Goal: Navigation & Orientation: Find specific page/section

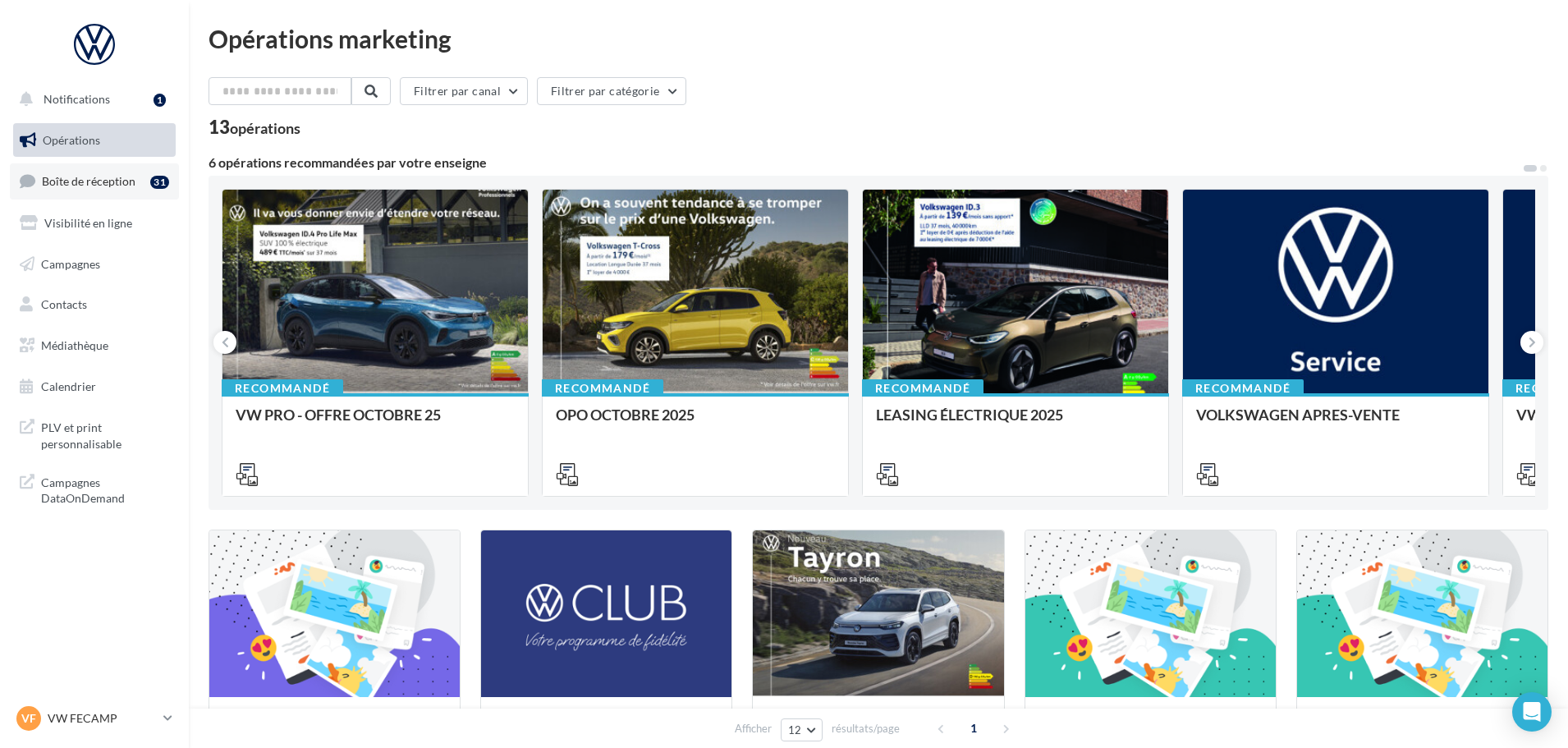
click at [119, 190] on link "Boîte de réception 31" at bounding box center [94, 181] width 169 height 35
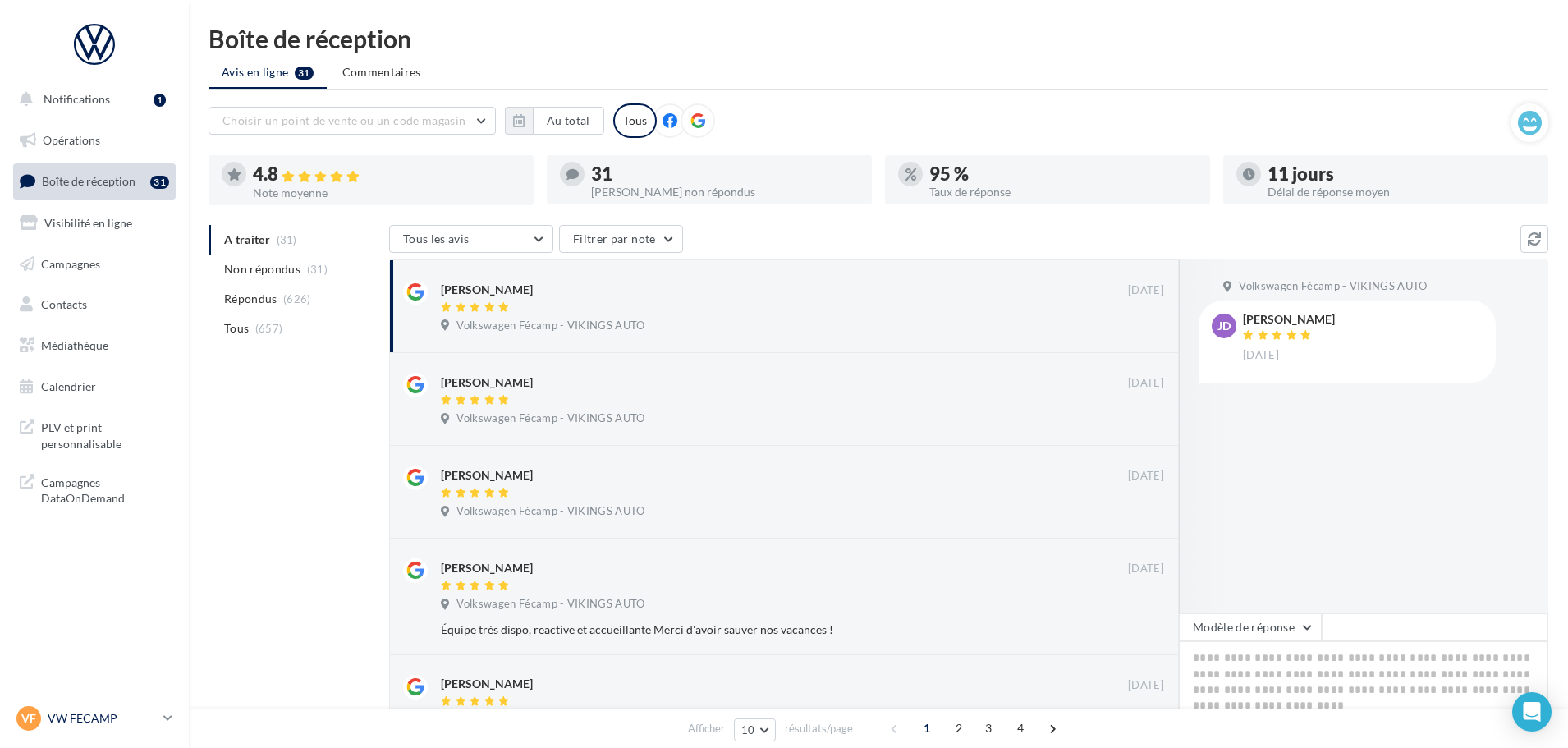
click at [89, 725] on p "VW FECAMP" at bounding box center [102, 718] width 109 height 16
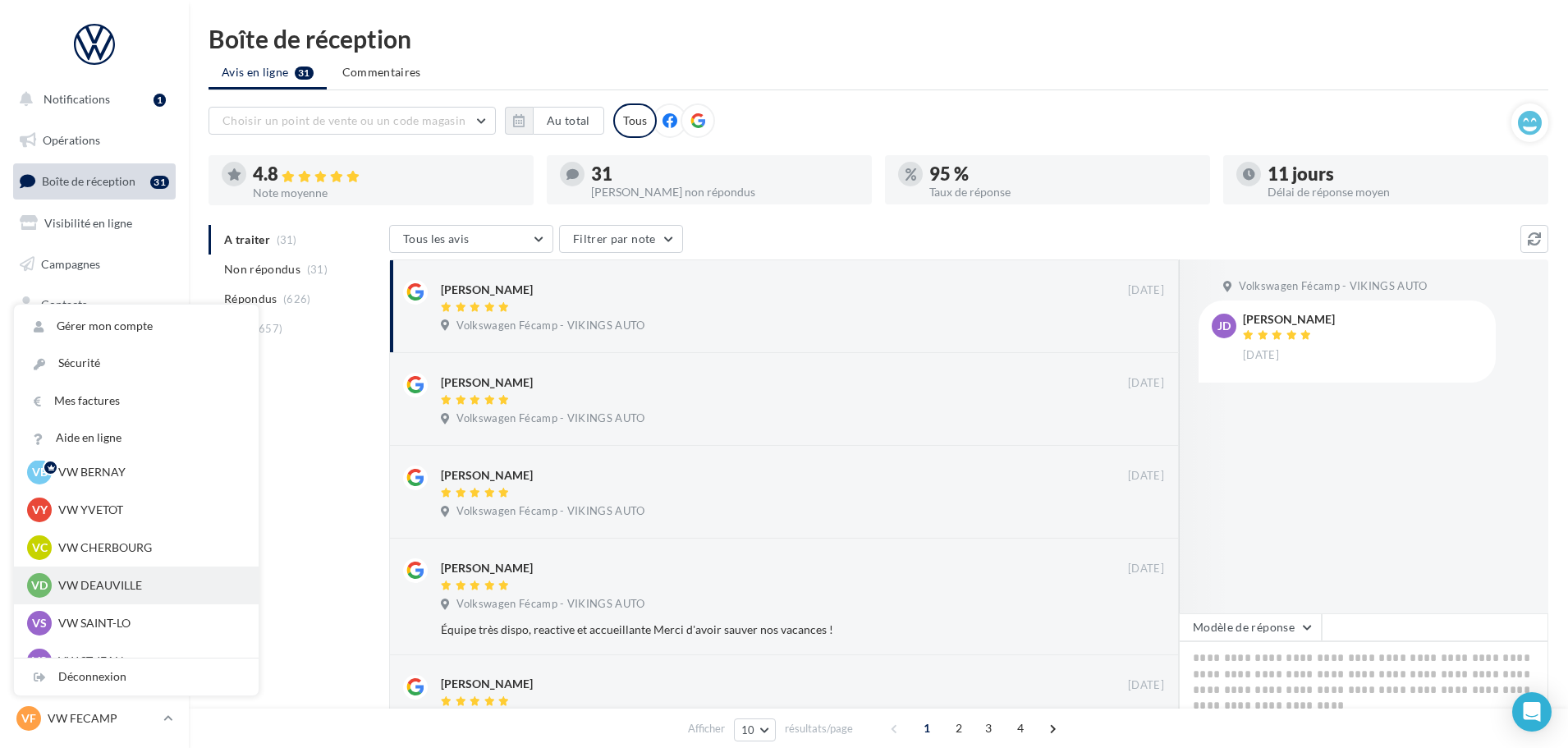
scroll to position [82, 0]
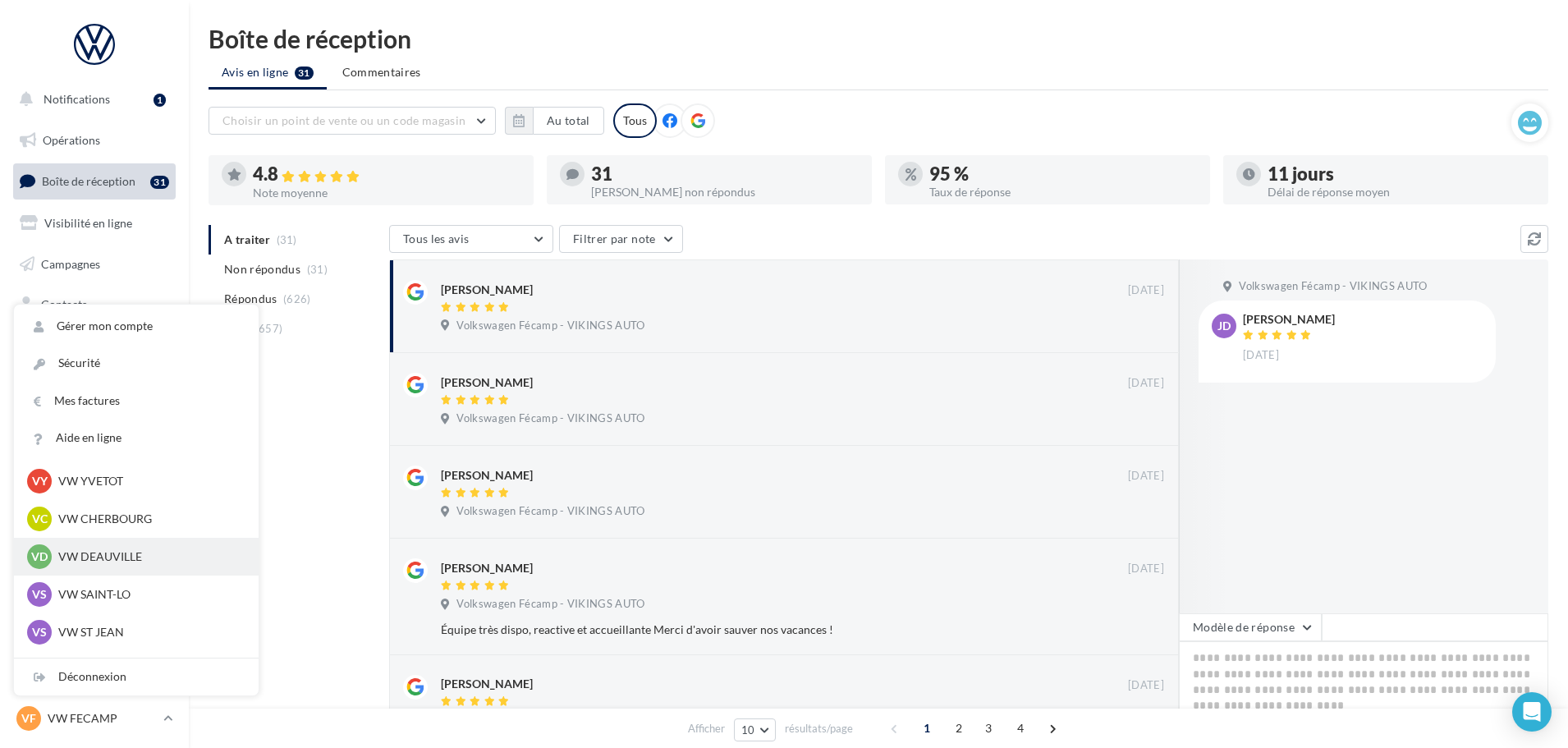
click at [129, 545] on div "VD VW DEAUVILLE vw-touq-vau" at bounding box center [136, 556] width 218 height 24
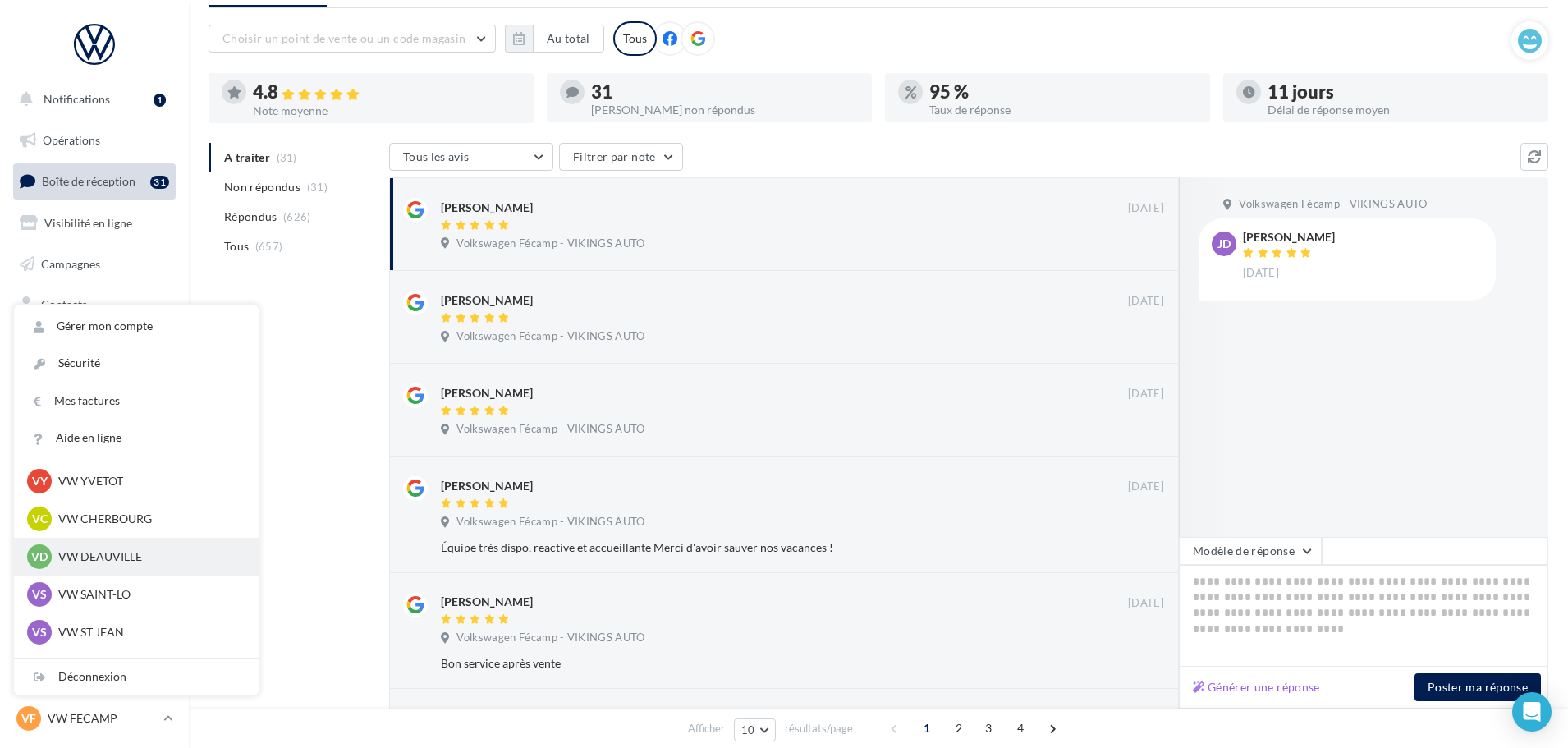
click at [95, 552] on p "VW DEAUVILLE" at bounding box center [148, 557] width 181 height 16
click at [139, 555] on p "VW DEAUVILLE" at bounding box center [148, 557] width 181 height 16
